Goal: Information Seeking & Learning: Learn about a topic

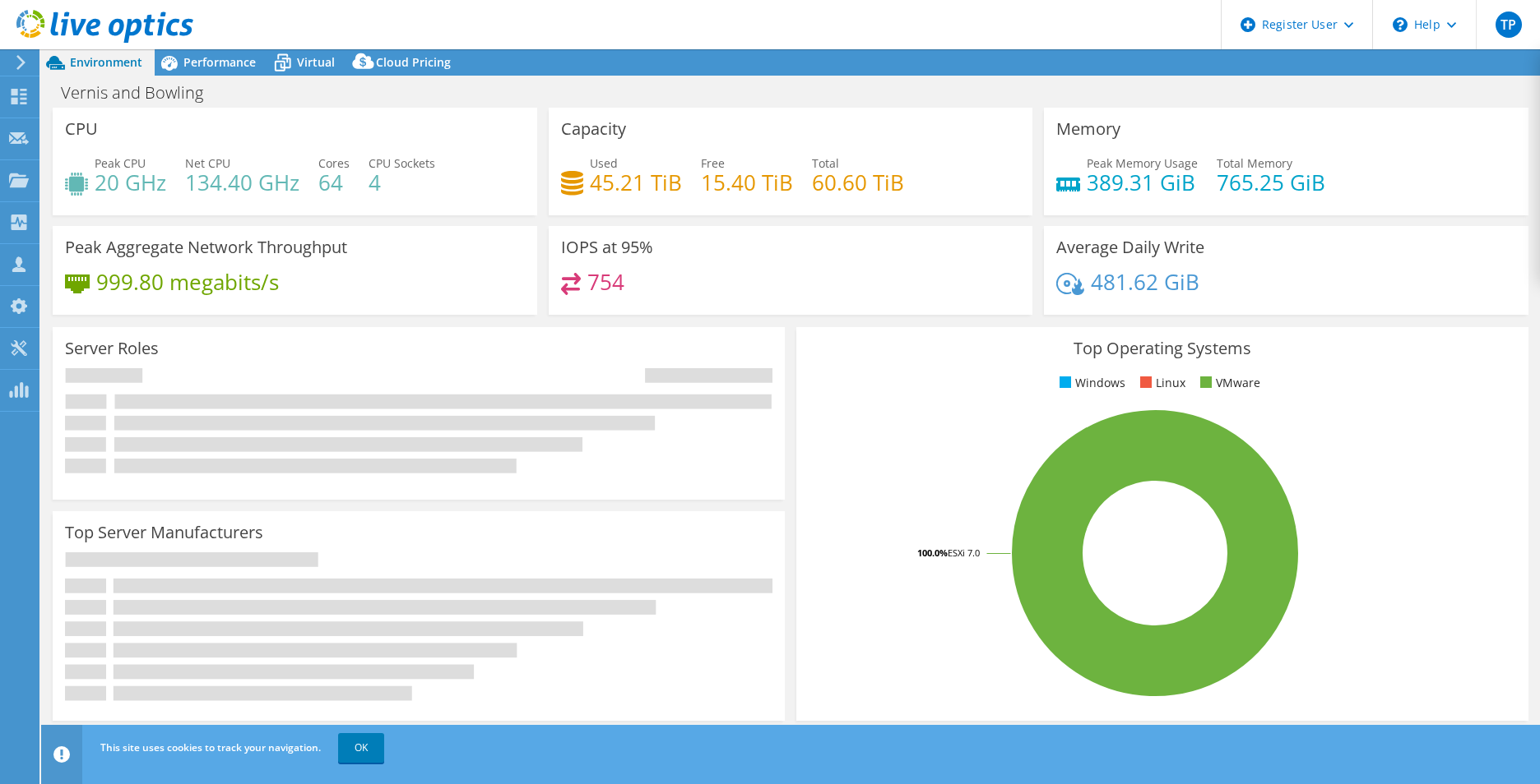
select select "USD"
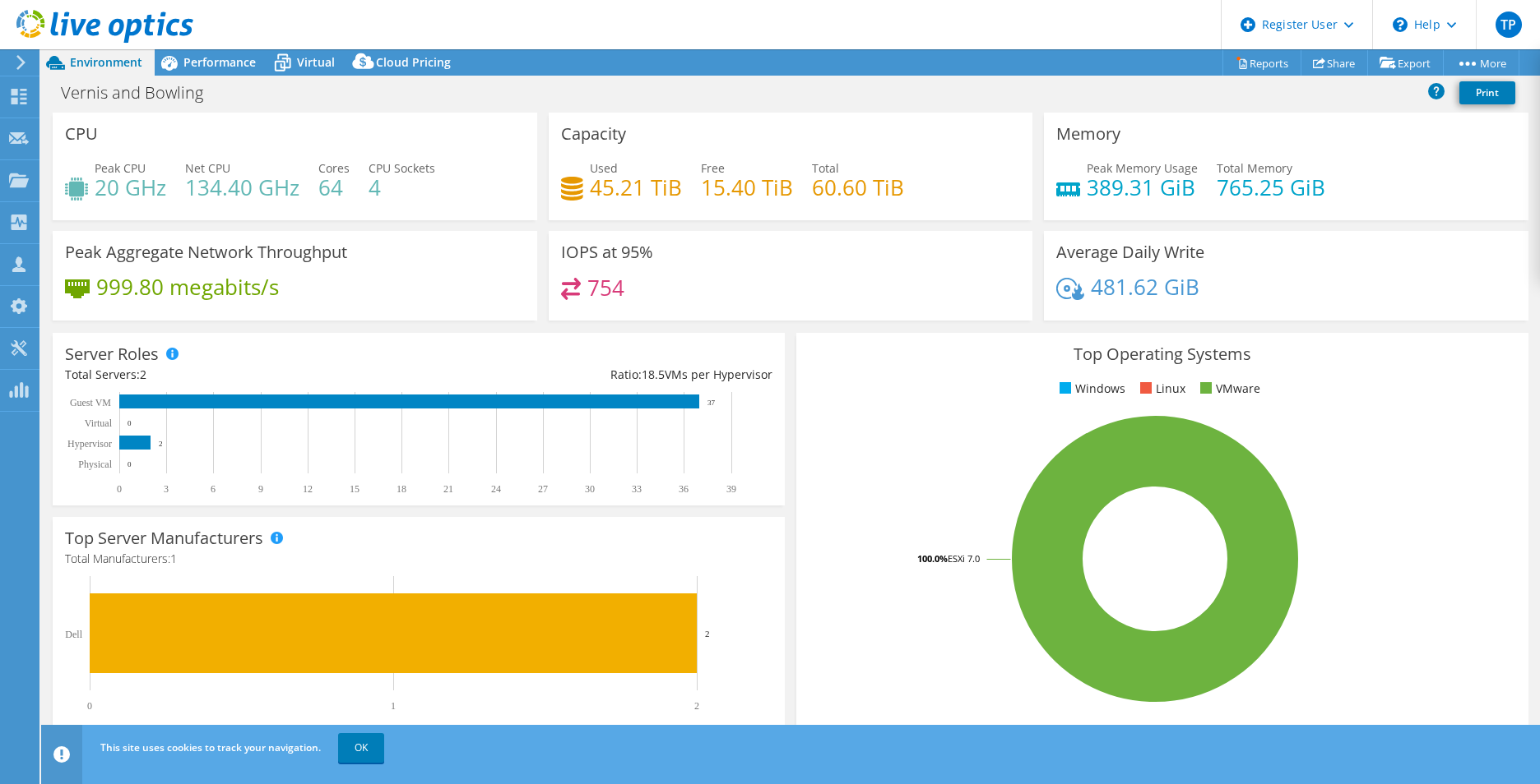
click at [18, 65] on icon at bounding box center [20, 62] width 12 height 14
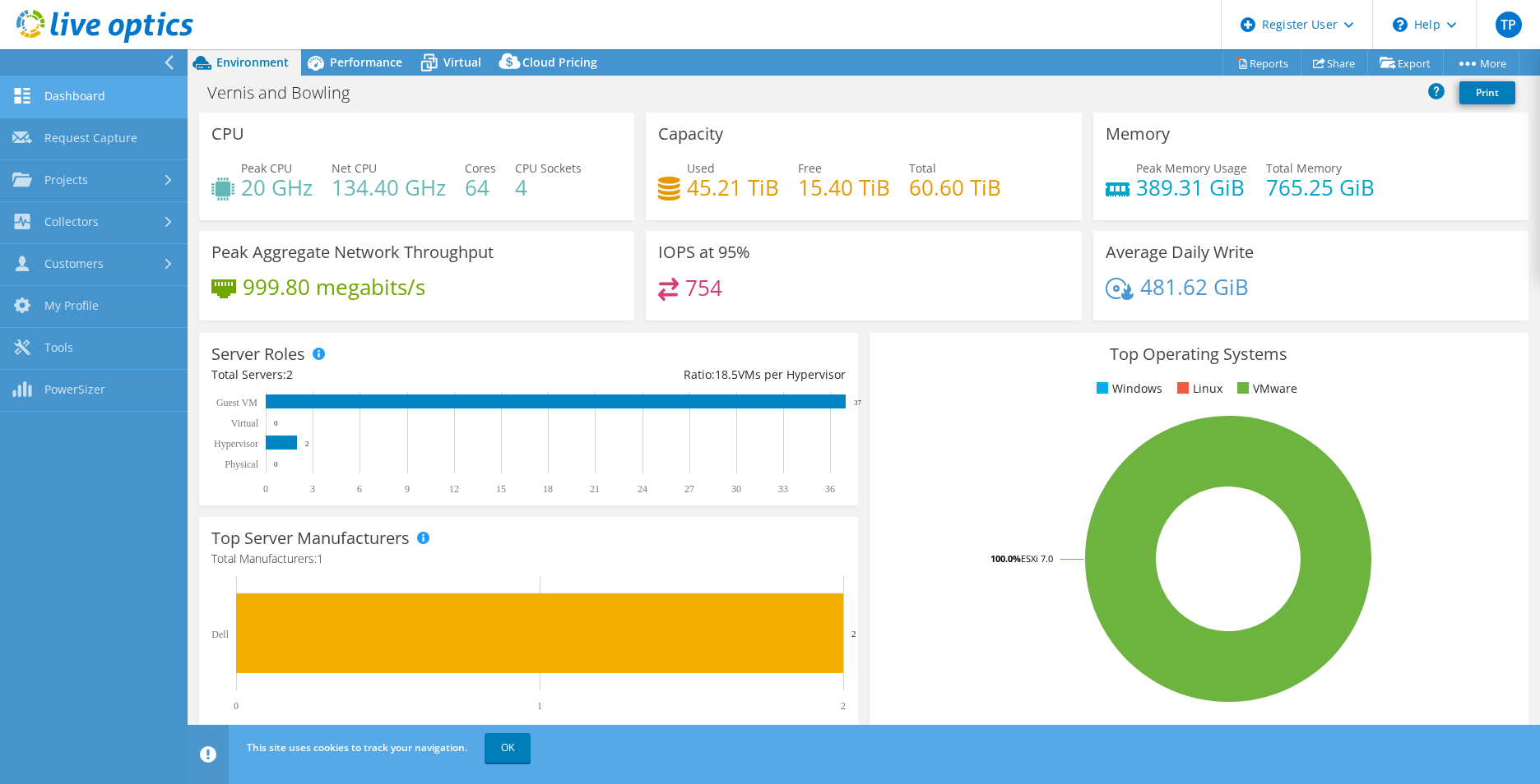
click at [97, 105] on link "Dashboard" at bounding box center [94, 98] width 187 height 42
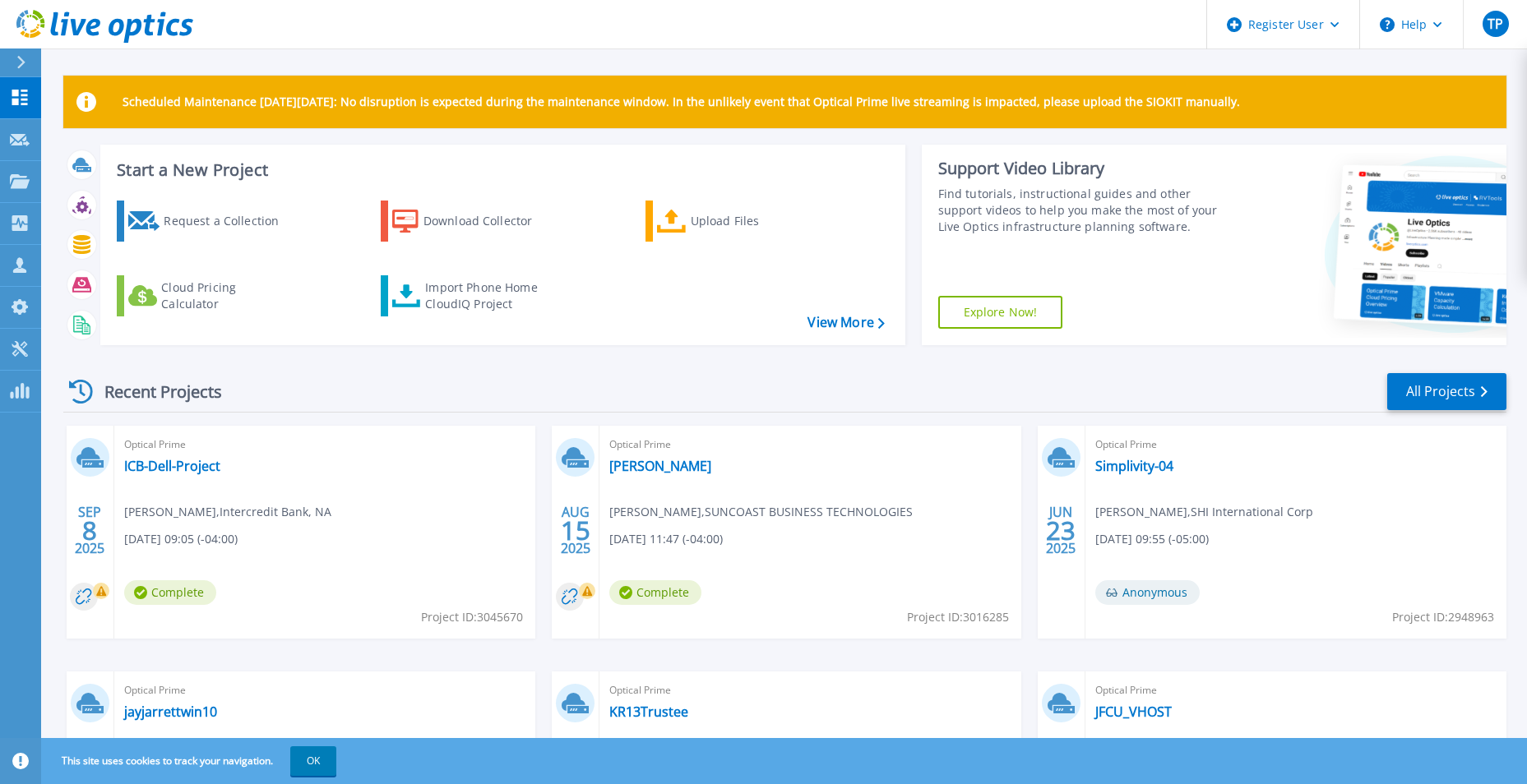
click at [810, 474] on div "Optical Prime Wilson Kevin Baylor , SUNCOAST BUSINESS TECHNOLOGIES 08/15/2025, …" at bounding box center [810, 532] width 421 height 213
click at [637, 467] on link "Wilson" at bounding box center [660, 466] width 102 height 16
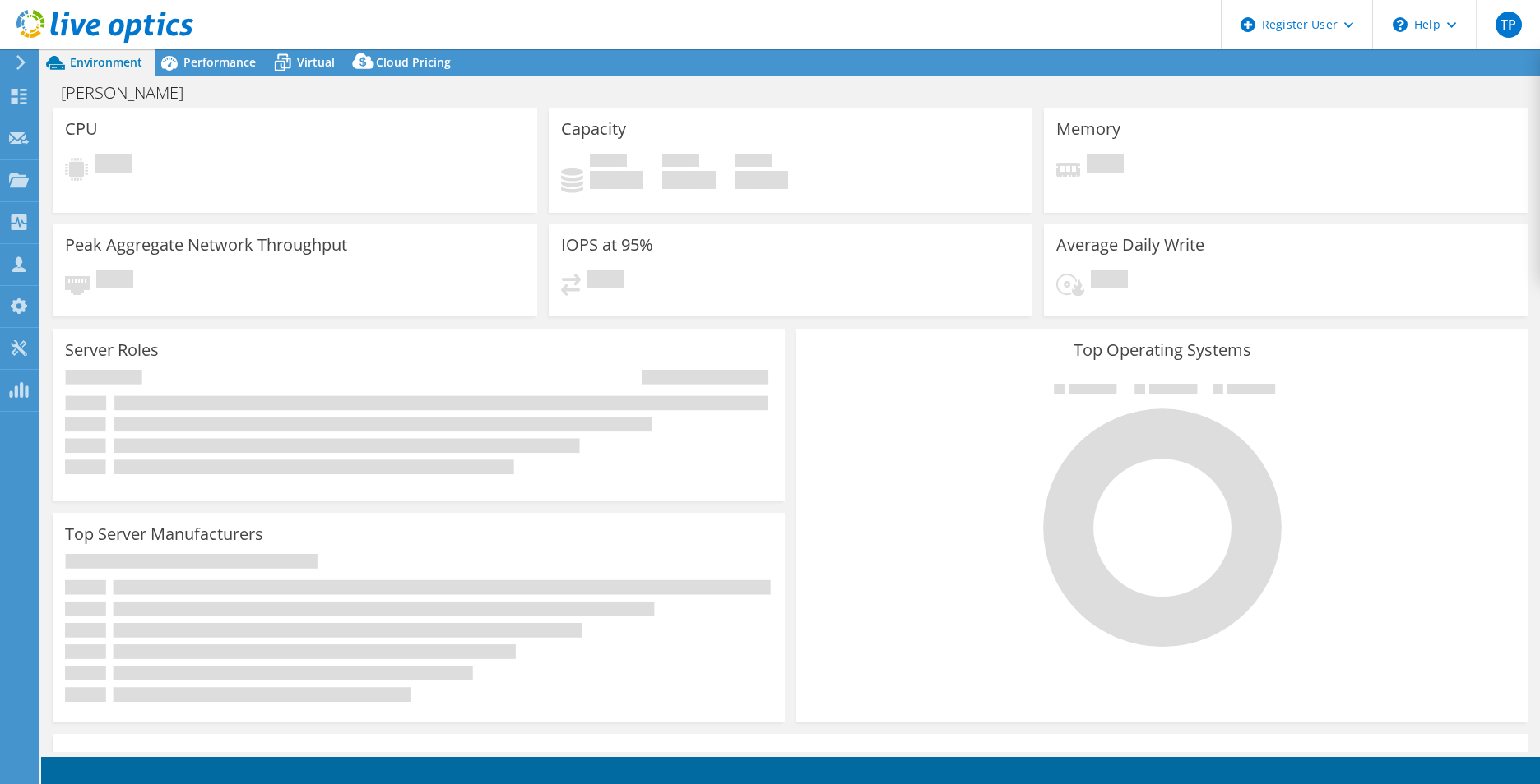
select select "USD"
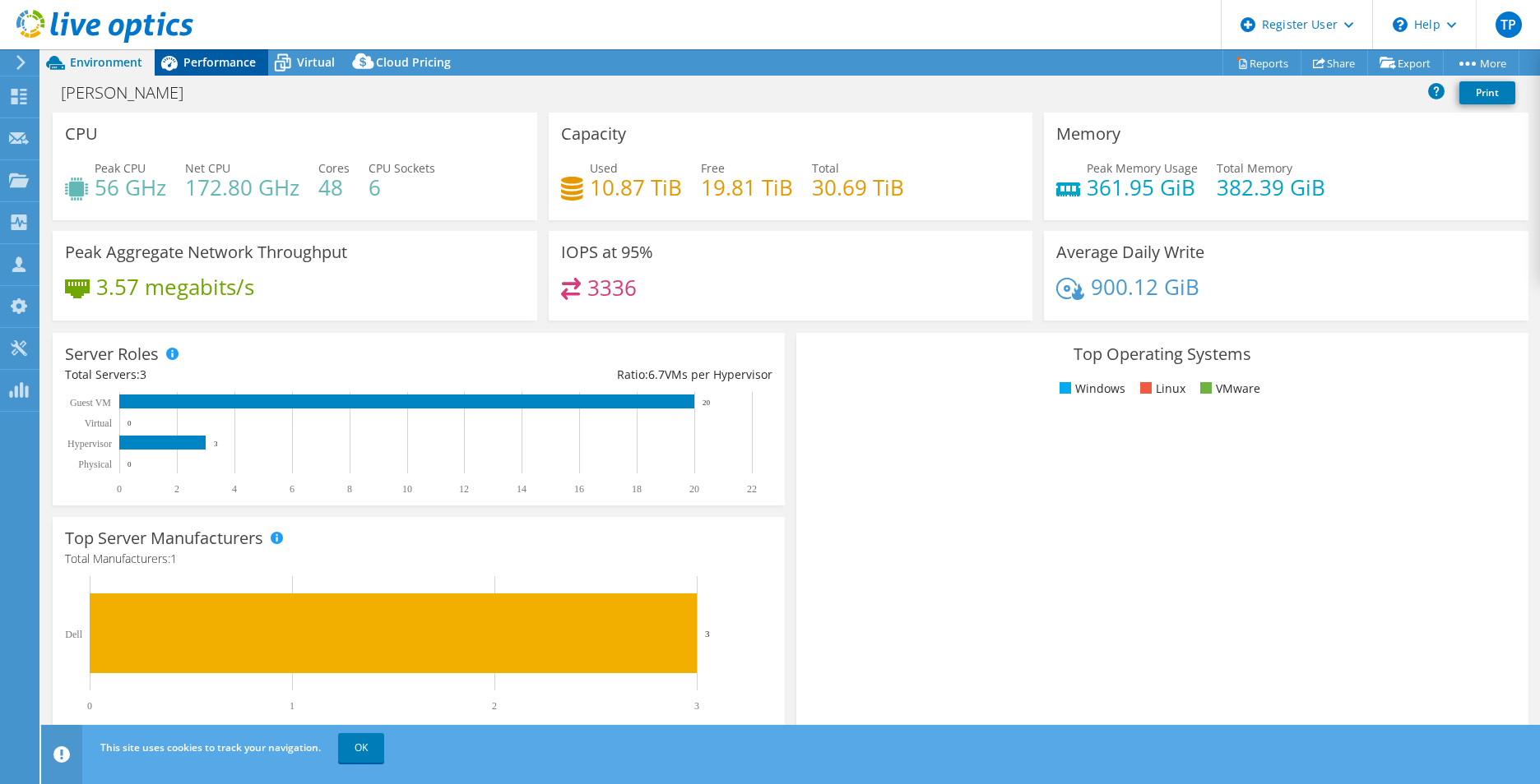
click at [243, 59] on span "Performance" at bounding box center [220, 62] width 73 height 15
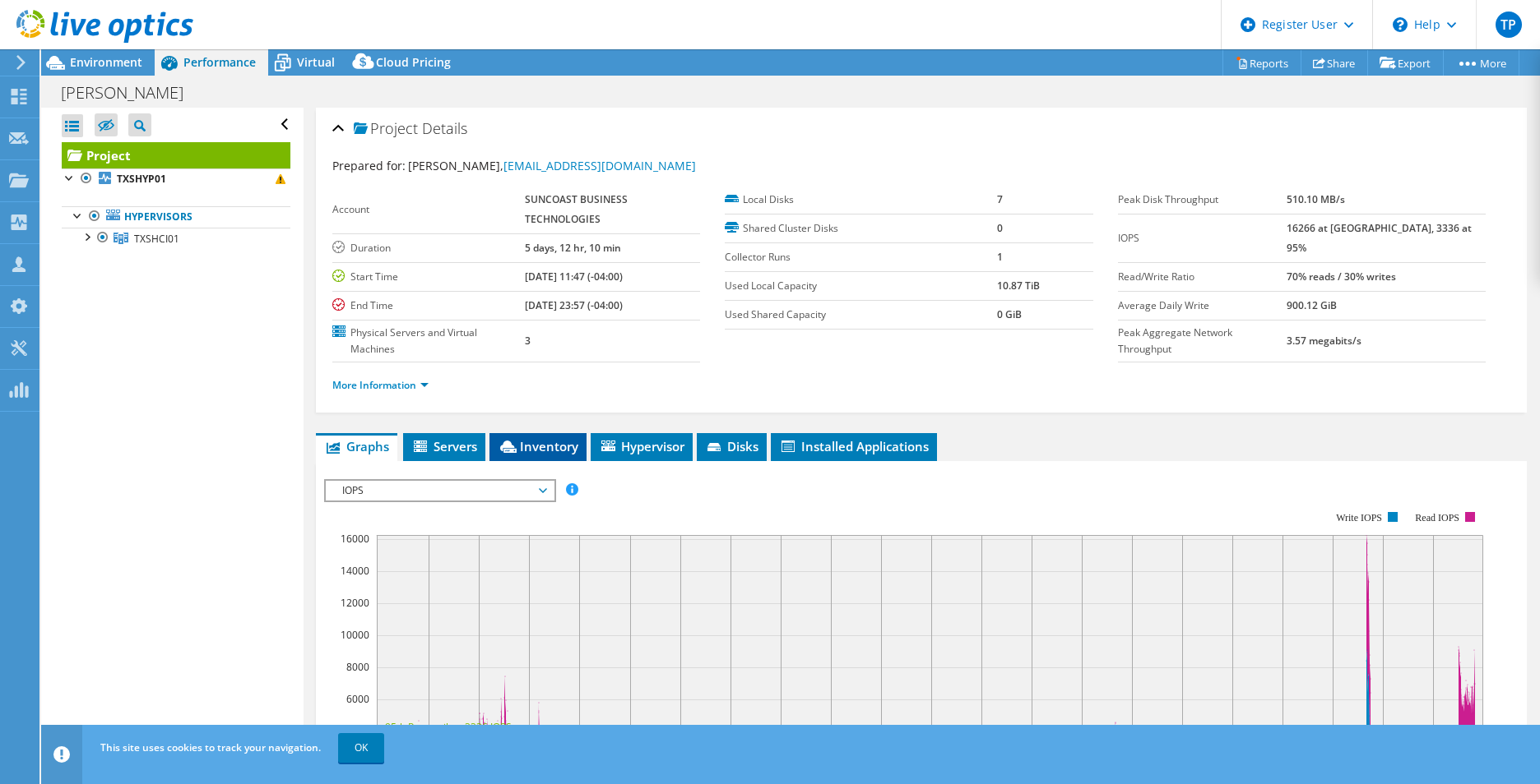
click at [550, 445] on span "Inventory" at bounding box center [538, 446] width 80 height 16
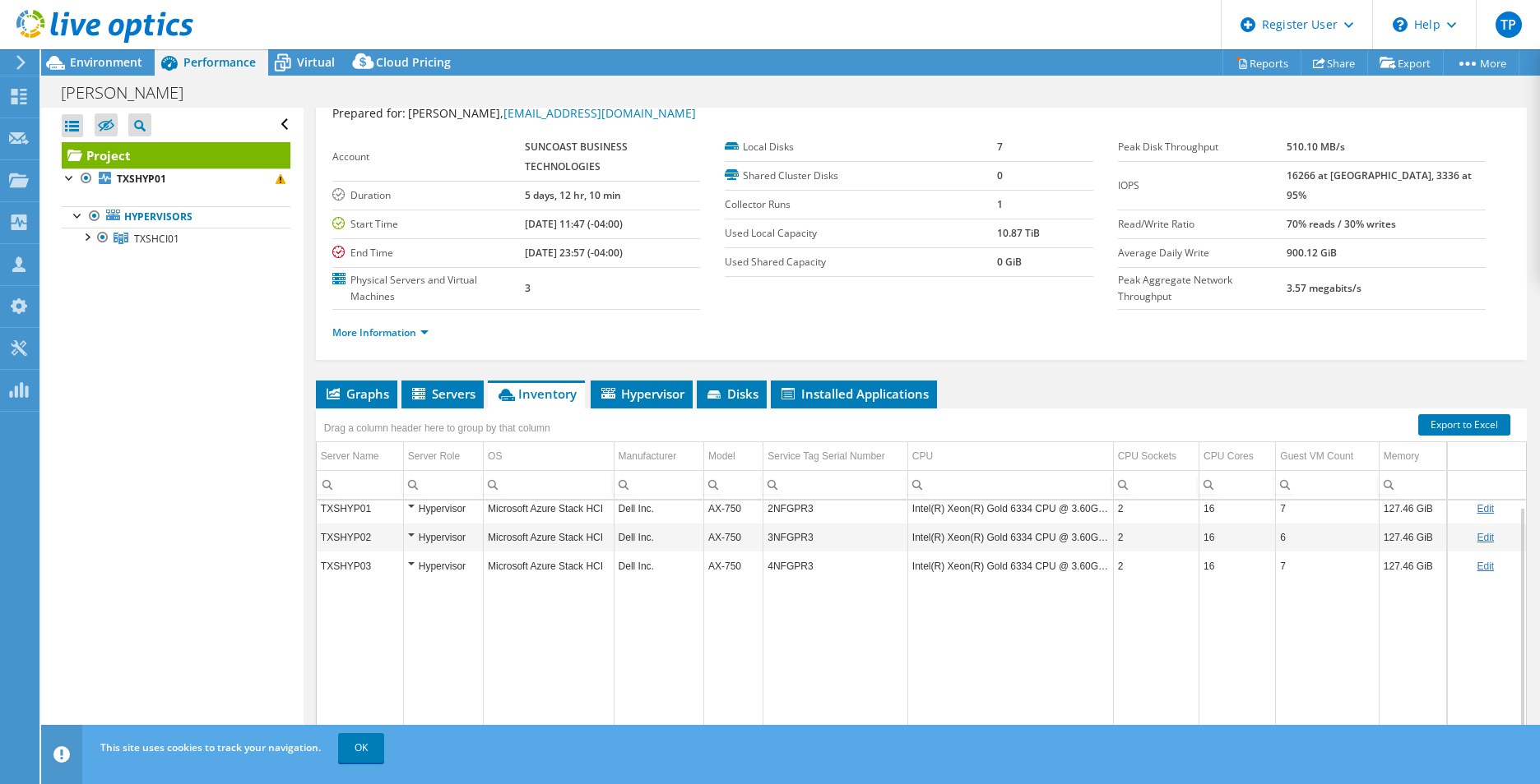
scroll to position [120, 0]
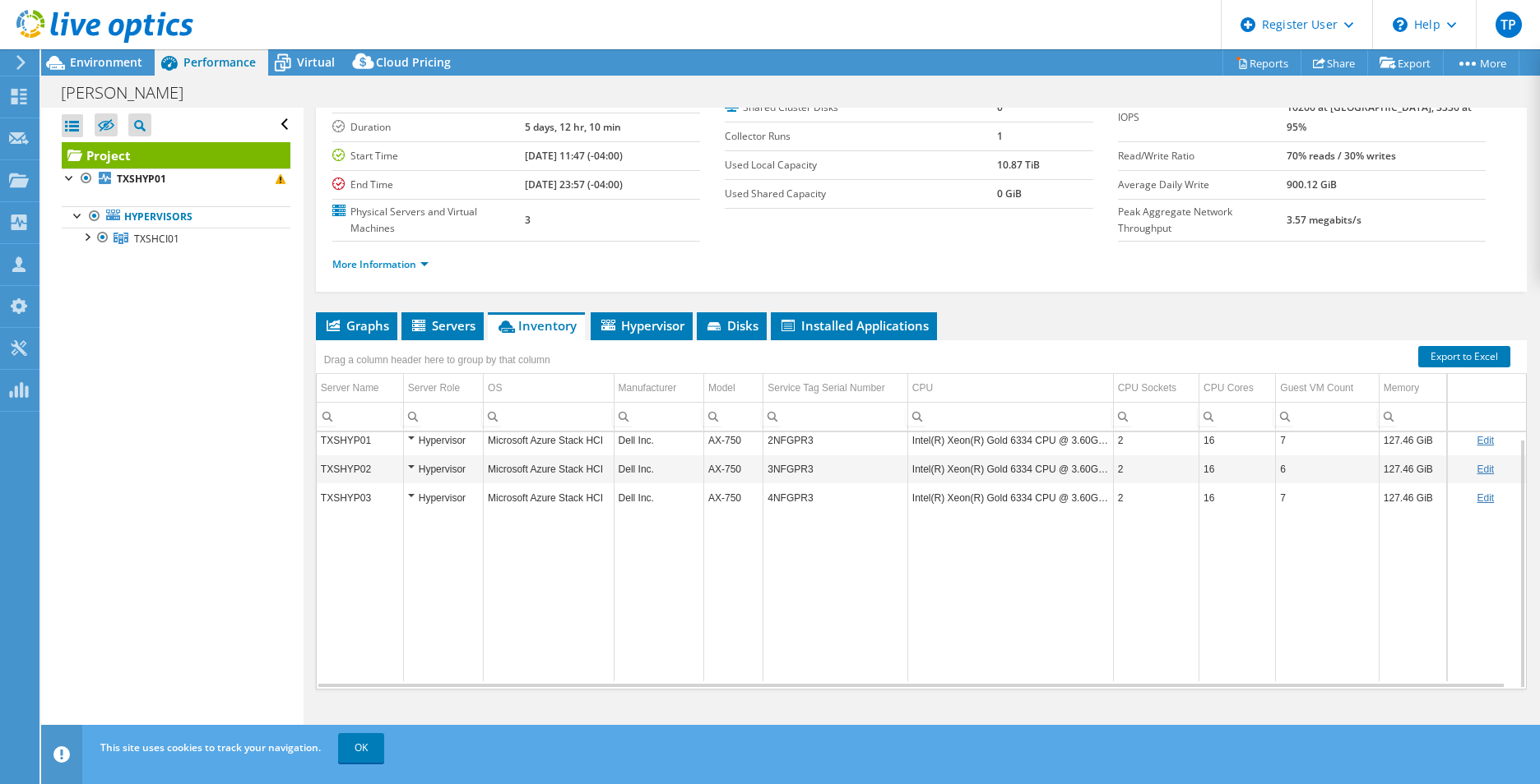
click at [649, 297] on div "Project Details Prepared for: [PERSON_NAME], [EMAIL_ADDRESS][DOMAIN_NAME] Accou…" at bounding box center [921, 369] width 1236 height 766
click at [656, 322] on span "Hypervisor" at bounding box center [641, 325] width 85 height 16
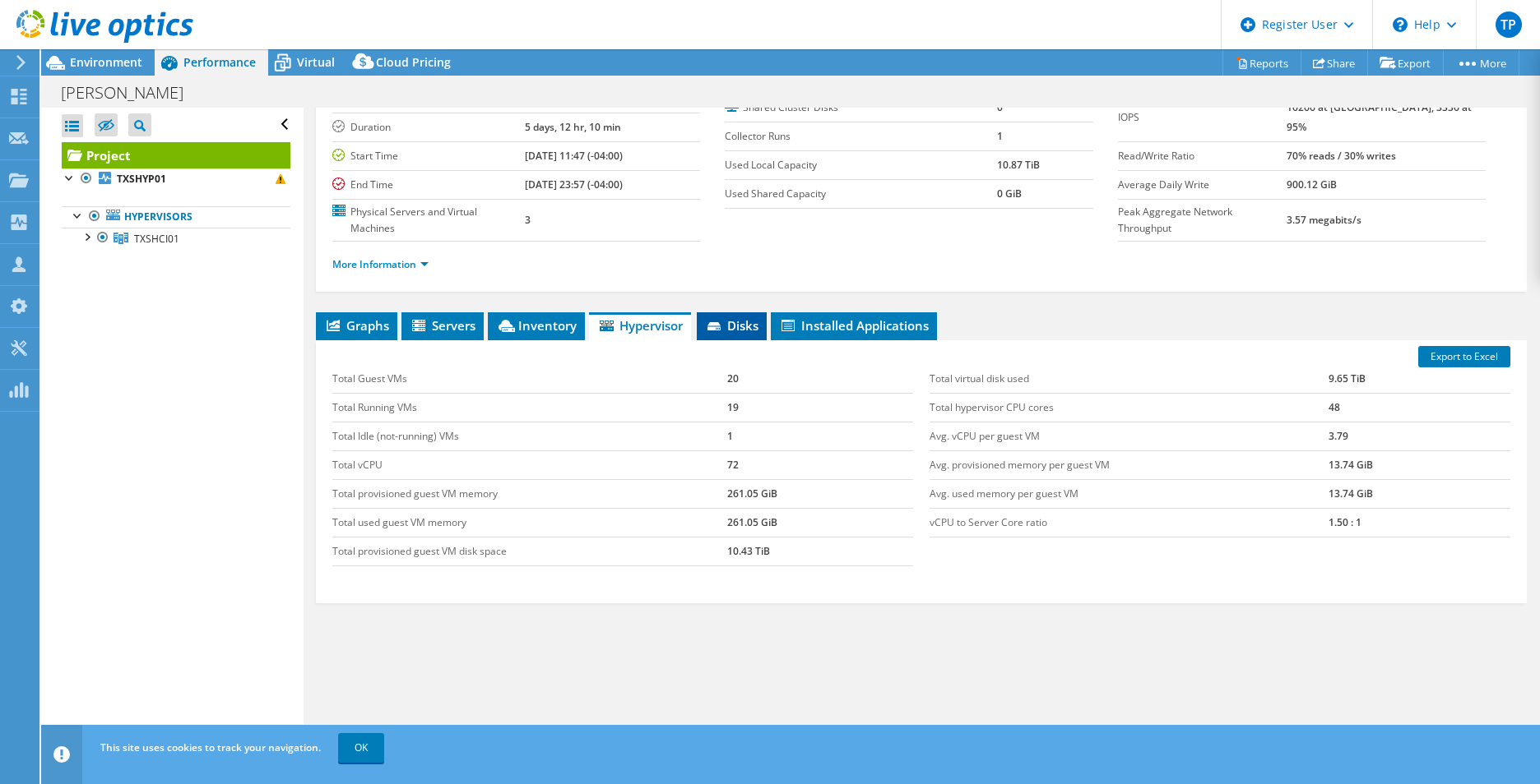
click at [731, 322] on span "Disks" at bounding box center [732, 325] width 54 height 16
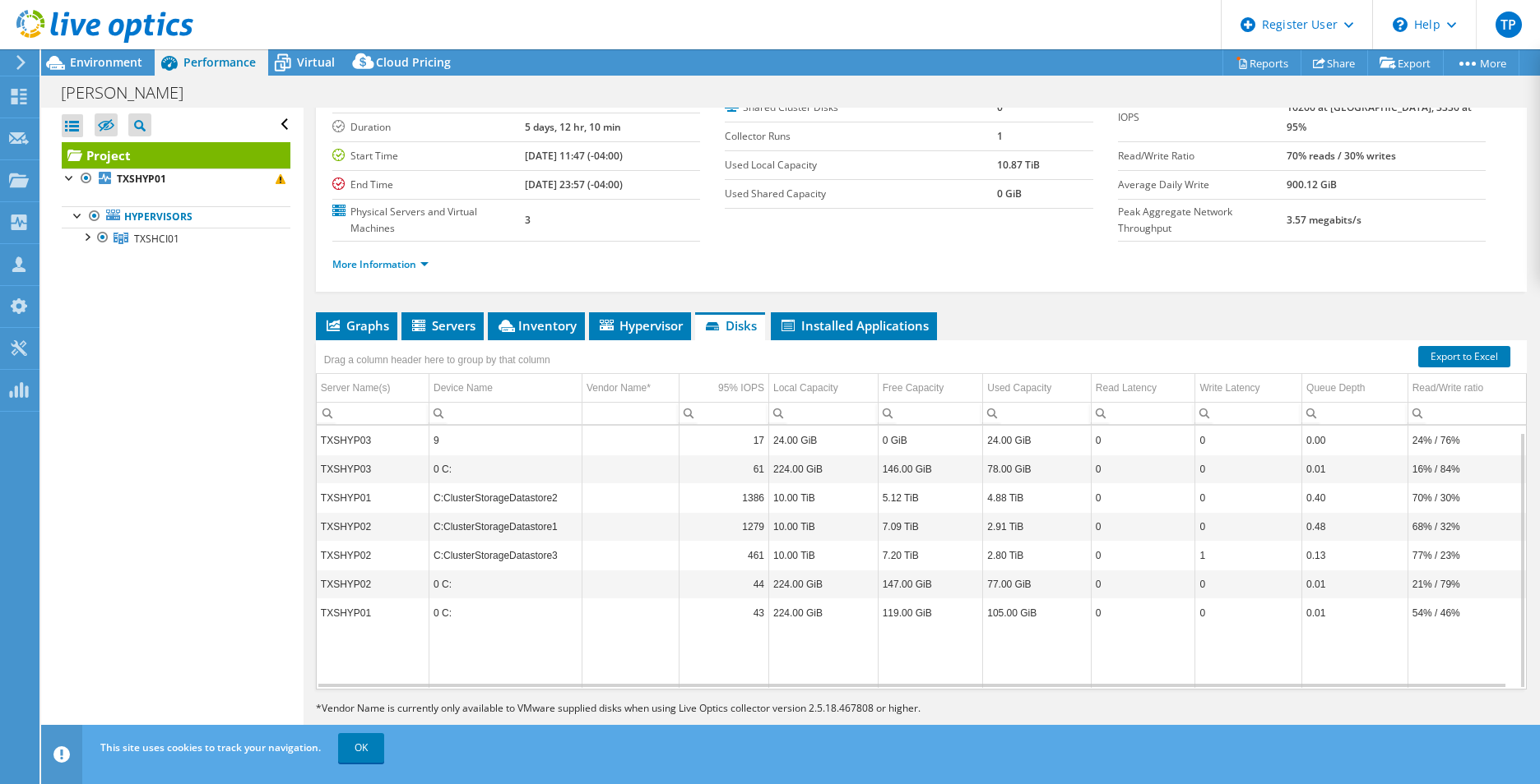
scroll to position [7, 0]
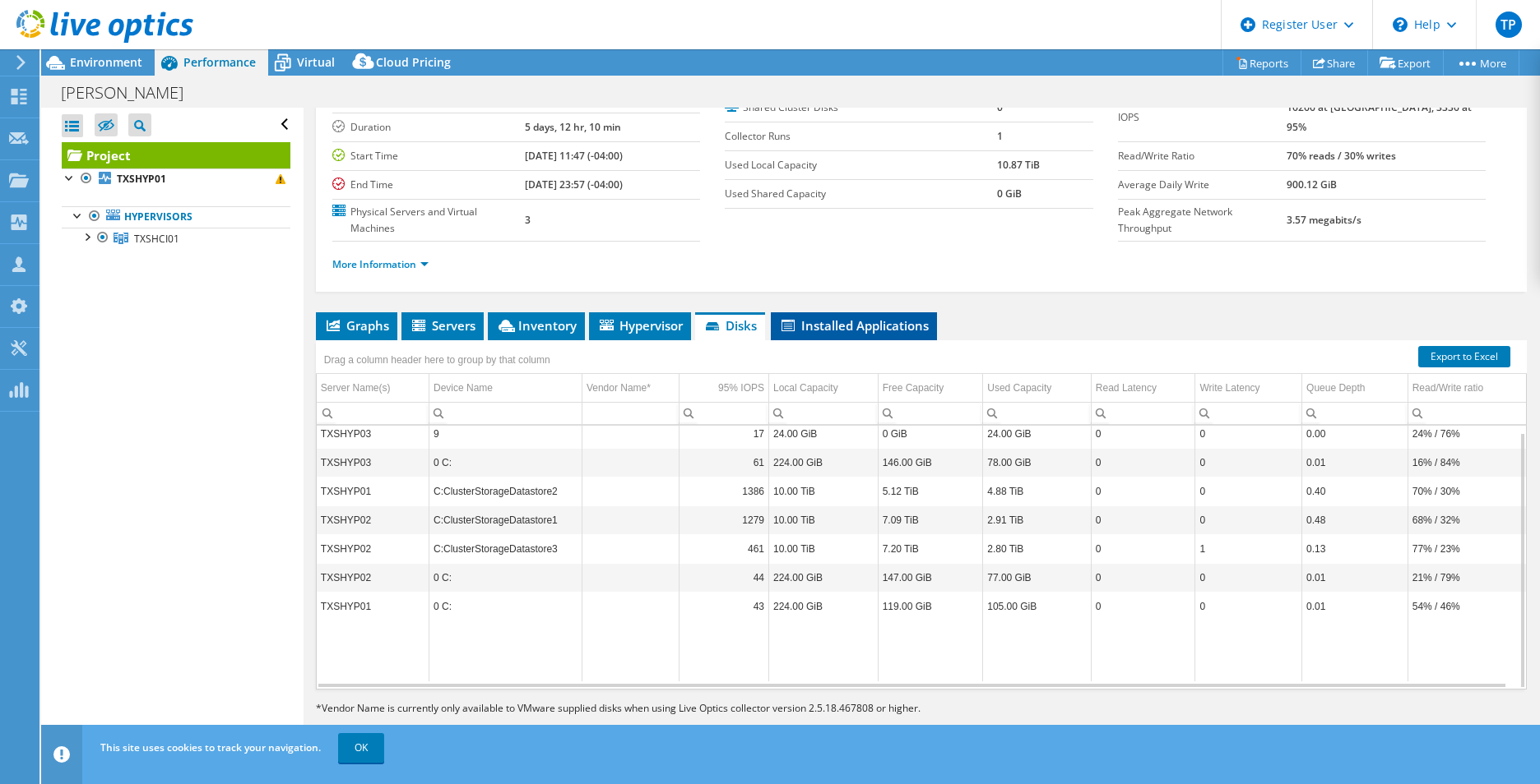
click at [892, 324] on span "Installed Applications" at bounding box center [853, 325] width 150 height 16
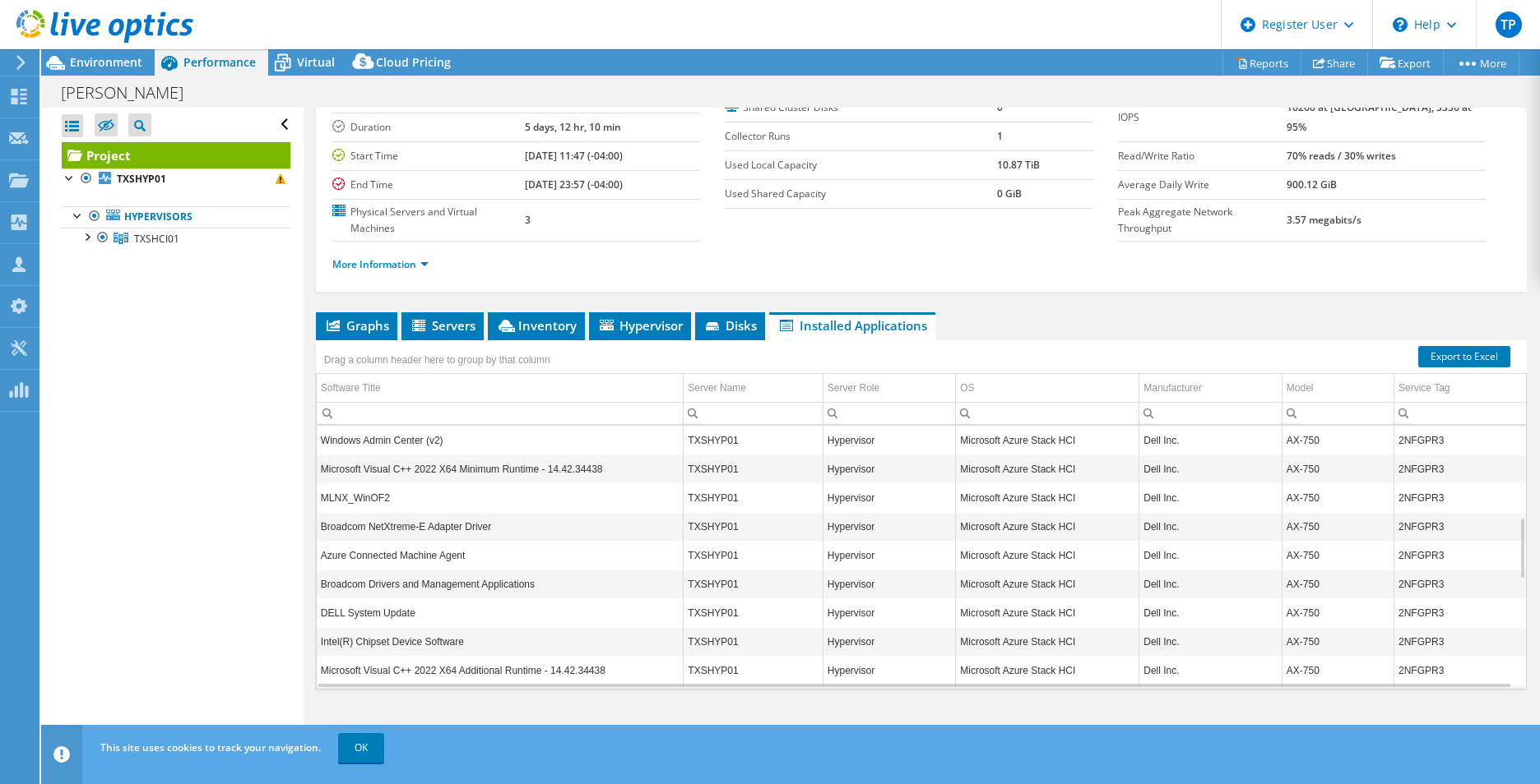
scroll to position [395, 0]
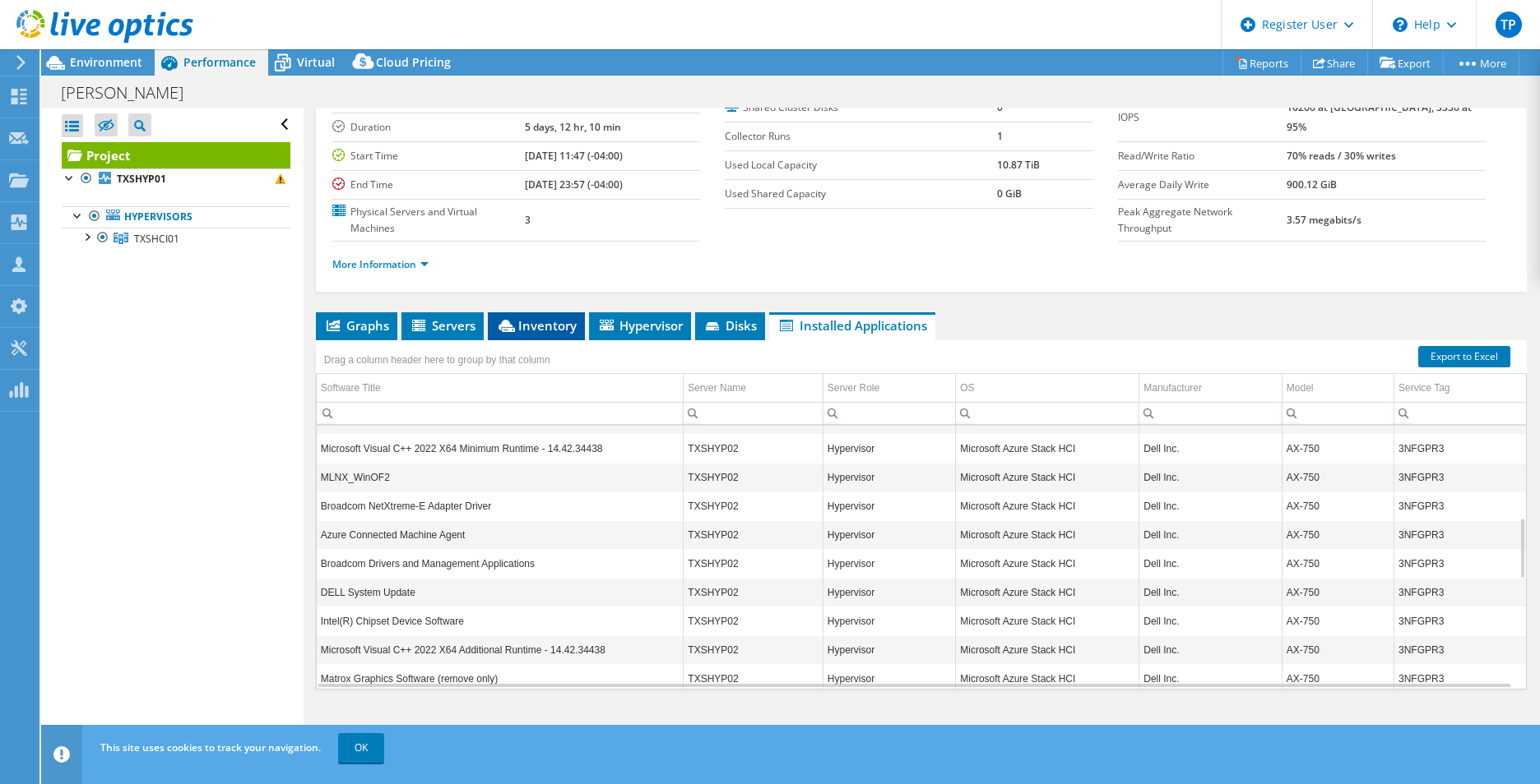
click at [547, 331] on span "Inventory" at bounding box center [537, 325] width 80 height 16
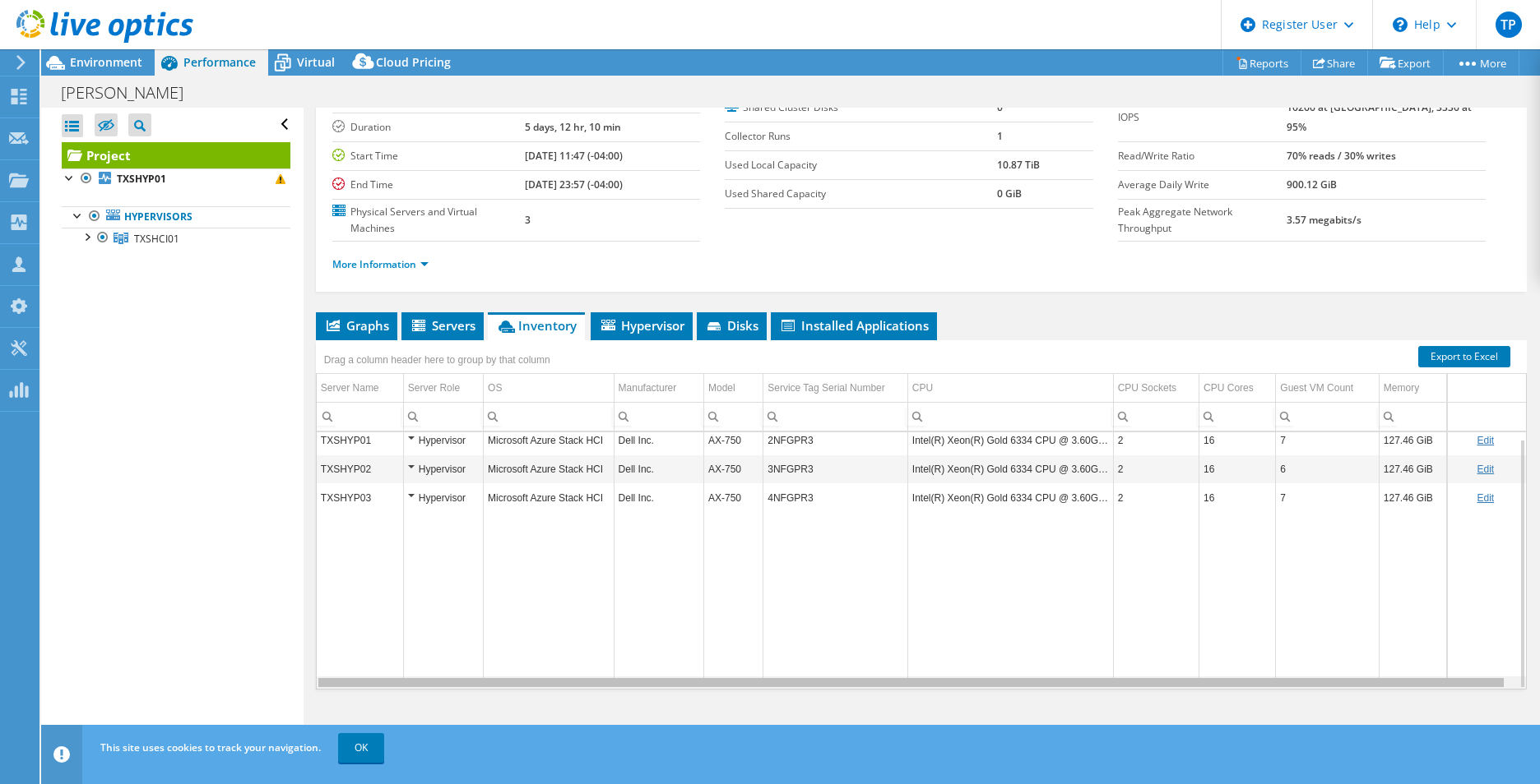
scroll to position [0, 9]
drag, startPoint x: 988, startPoint y: 686, endPoint x: 1144, endPoint y: 689, distance: 156.0
click at [1144, 689] on body "TP Dell User [PERSON_NAME] [PERSON_NAME][EMAIL_ADDRESS][PERSON_NAME][DOMAIN_NAM…" at bounding box center [770, 392] width 1540 height 784
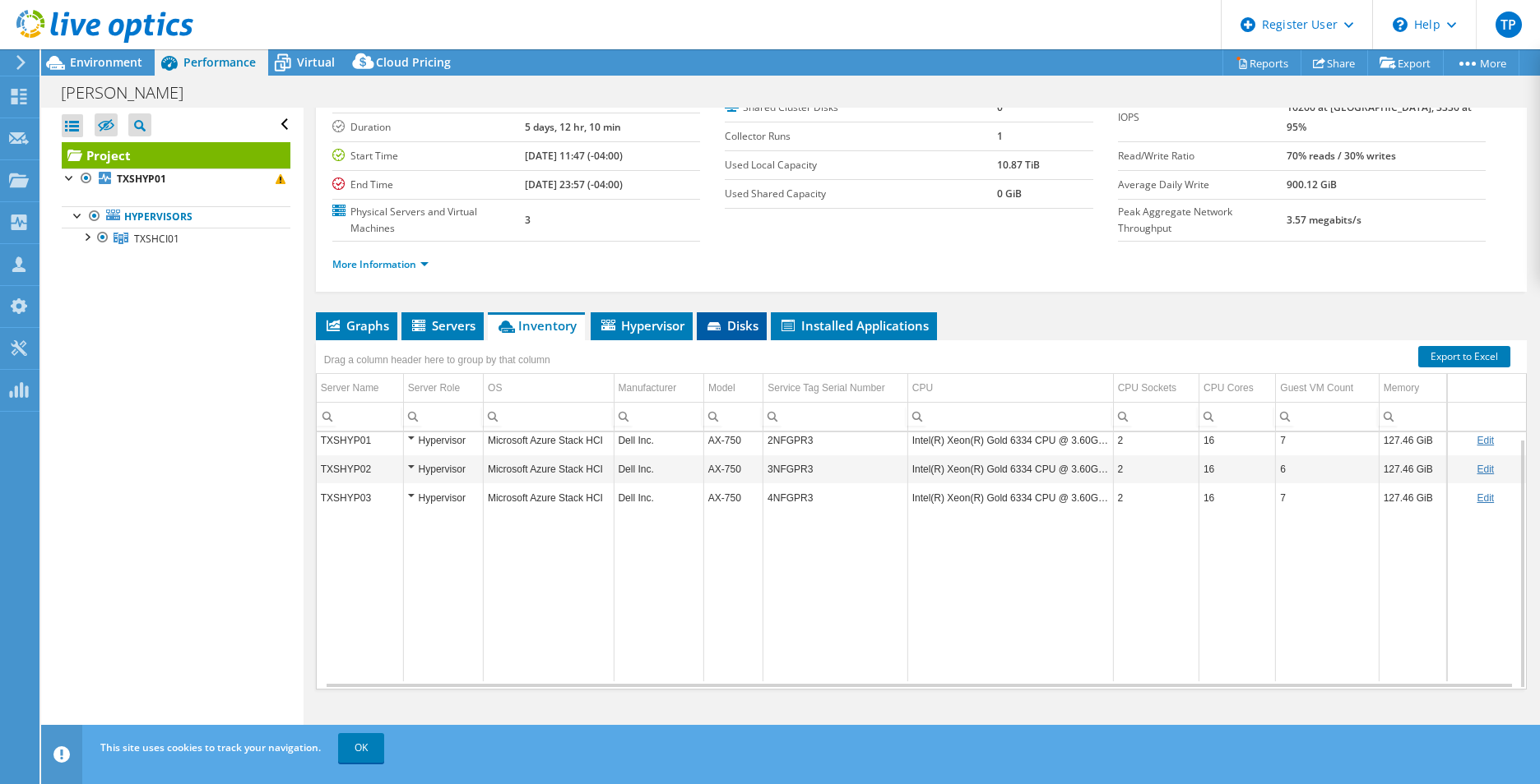
click at [725, 335] on li "Disks" at bounding box center [731, 326] width 70 height 28
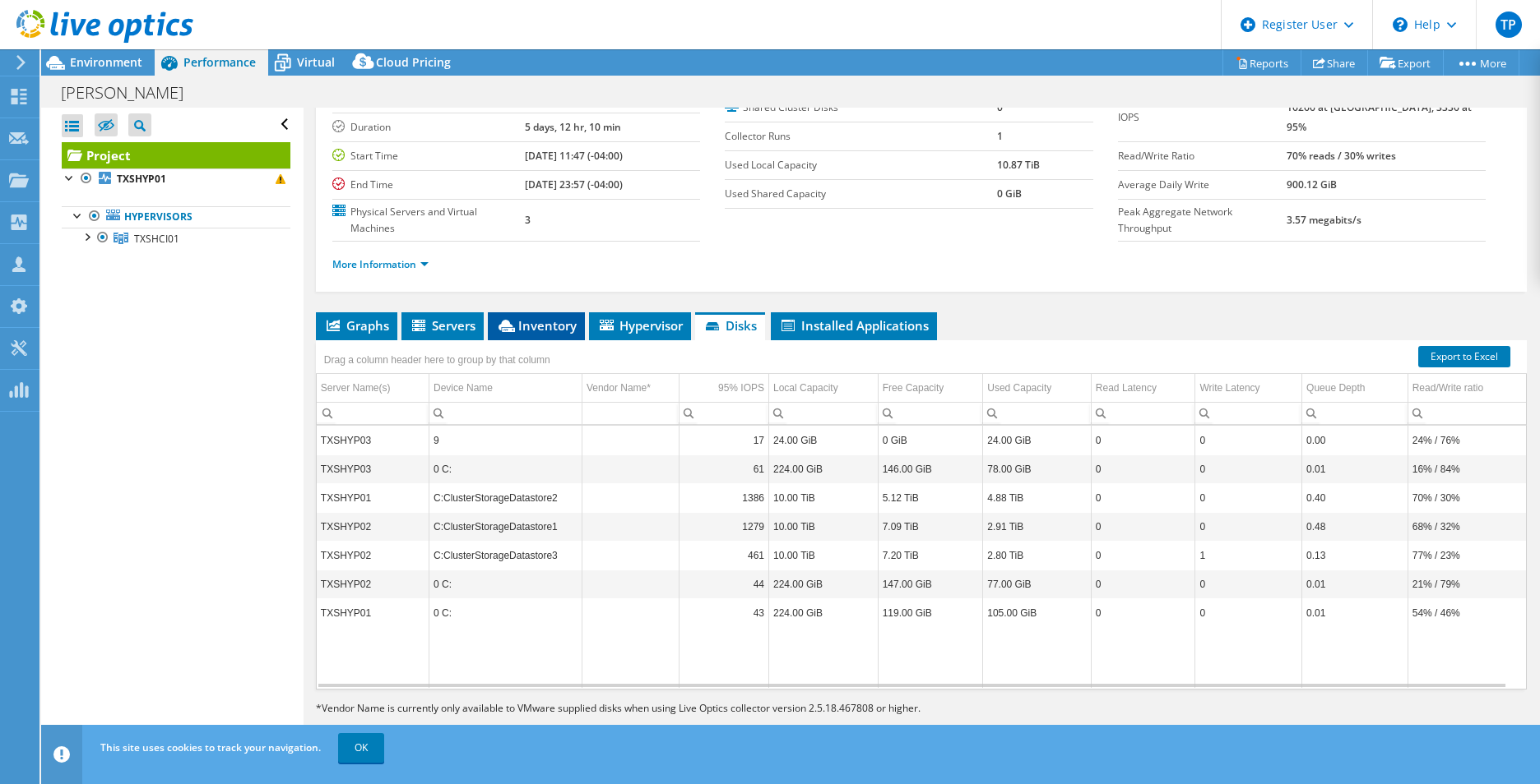
click at [574, 327] on span "Inventory" at bounding box center [537, 325] width 80 height 16
